Goal: Check status: Check status

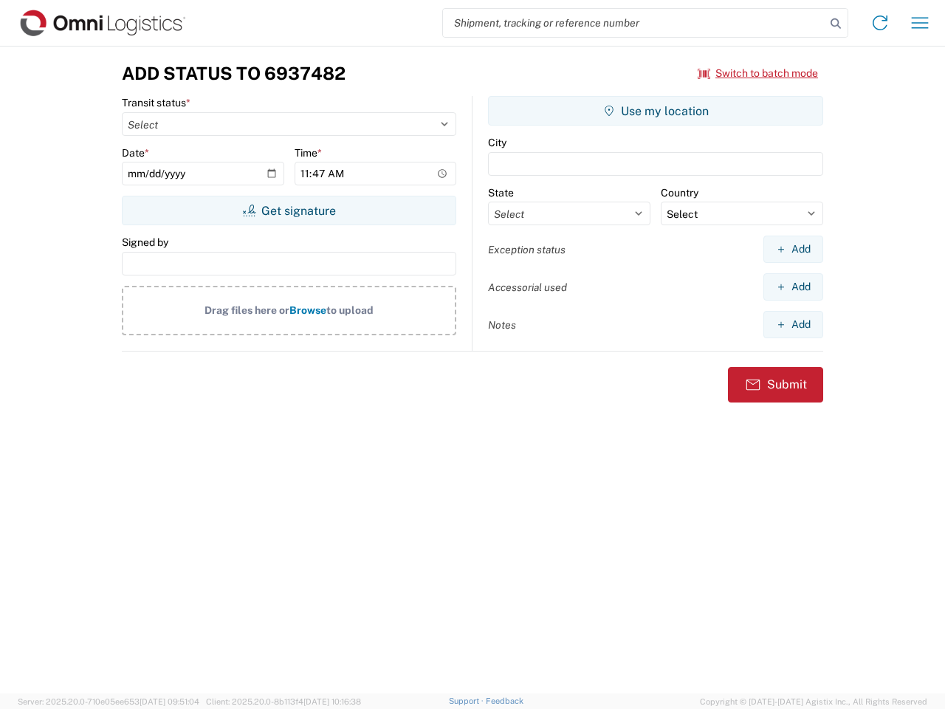
click at [634, 23] on input "search" at bounding box center [634, 23] width 382 height 28
click at [835, 24] on icon at bounding box center [835, 23] width 21 height 21
click at [880, 23] on icon at bounding box center [880, 23] width 24 height 24
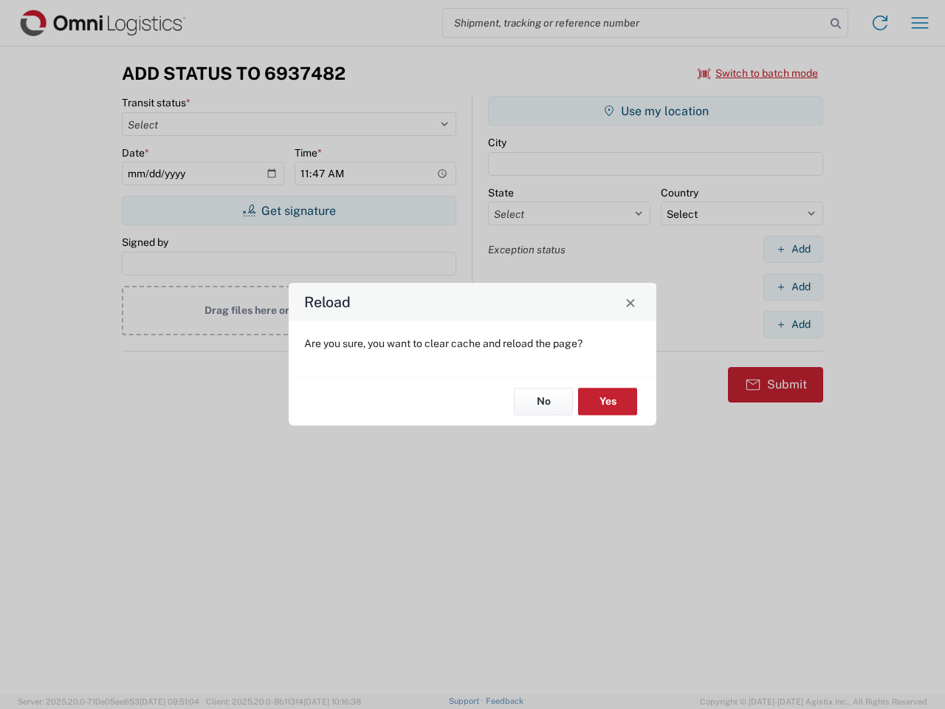
click at [920, 23] on div "Reload Are you sure, you want to clear cache and reload the page? No Yes" at bounding box center [472, 354] width 945 height 709
click at [758, 73] on div "Reload Are you sure, you want to clear cache and reload the page? No Yes" at bounding box center [472, 354] width 945 height 709
click at [289, 210] on div "Reload Are you sure, you want to clear cache and reload the page? No Yes" at bounding box center [472, 354] width 945 height 709
click at [655, 111] on div "Reload Are you sure, you want to clear cache and reload the page? No Yes" at bounding box center [472, 354] width 945 height 709
click at [793, 249] on div "Reload Are you sure, you want to clear cache and reload the page? No Yes" at bounding box center [472, 354] width 945 height 709
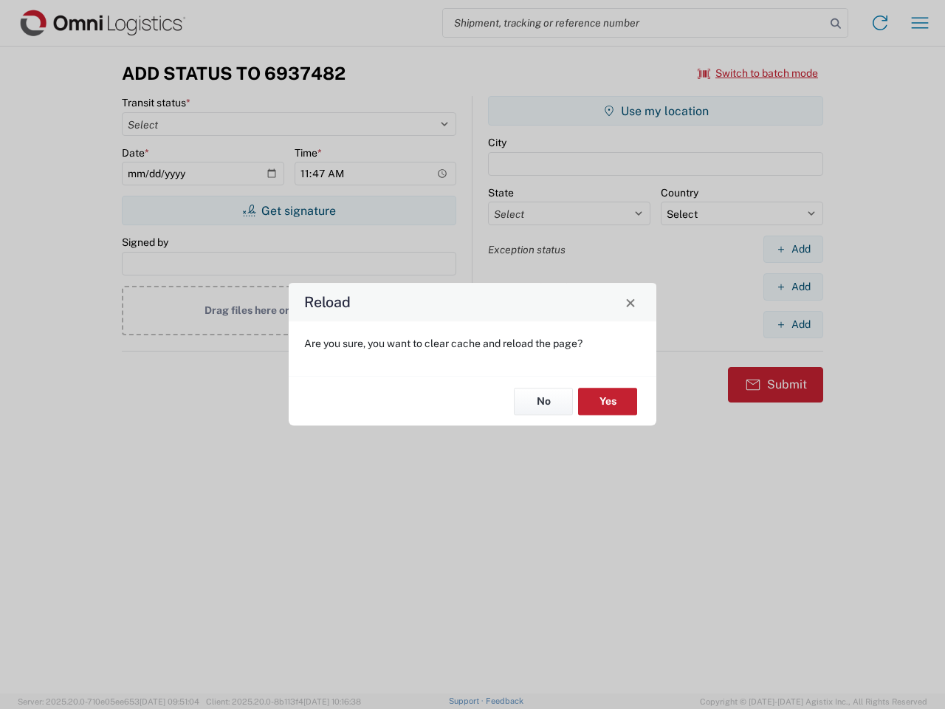
click at [793, 286] on div "Reload Are you sure, you want to clear cache and reload the page? No Yes" at bounding box center [472, 354] width 945 height 709
click at [793, 324] on div "Reload Are you sure, you want to clear cache and reload the page? No Yes" at bounding box center [472, 354] width 945 height 709
